Goal: Task Accomplishment & Management: Complete application form

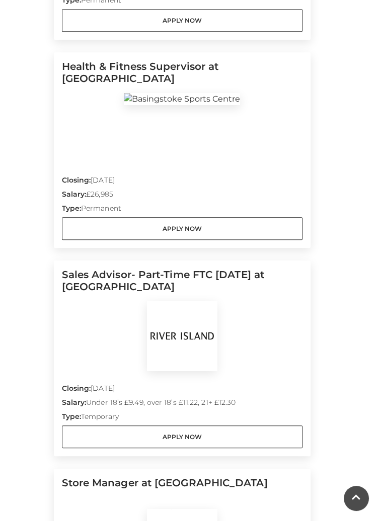
scroll to position [1134, 0]
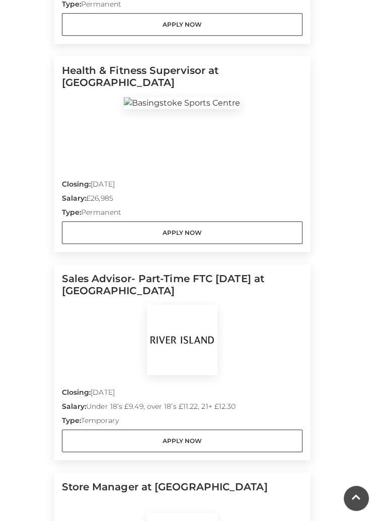
click at [113, 281] on h5 "Sales Advisor- Part-Time FTC [DATE] at [GEOGRAPHIC_DATA]" at bounding box center [182, 288] width 240 height 32
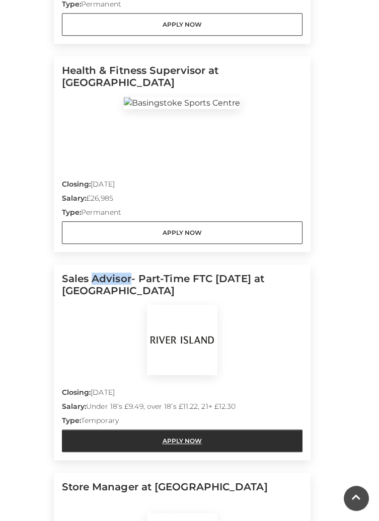
click at [163, 441] on link "Apply Now" at bounding box center [182, 440] width 240 height 23
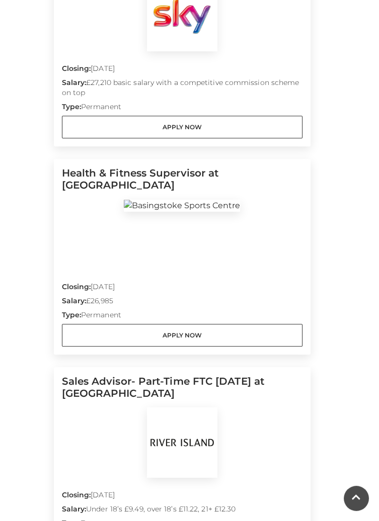
scroll to position [1030, 0]
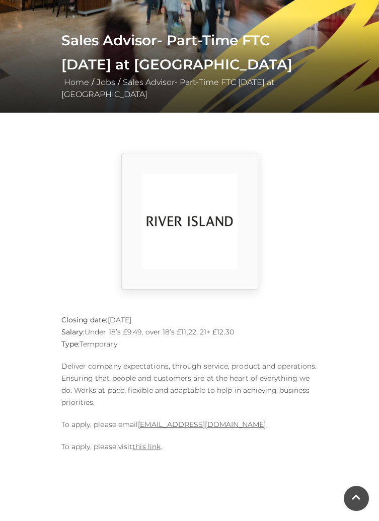
scroll to position [143, 0]
